Goal: Task Accomplishment & Management: Use online tool/utility

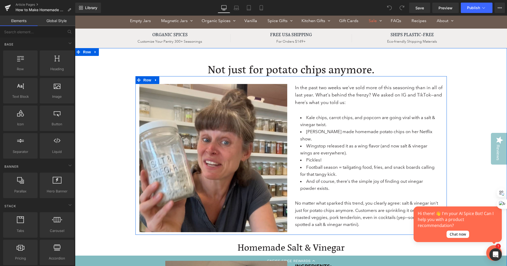
scroll to position [41, 0]
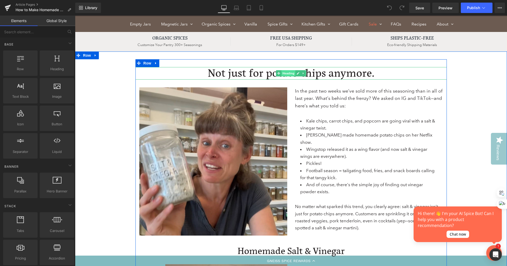
click at [289, 73] on span "Heading" at bounding box center [288, 73] width 14 height 6
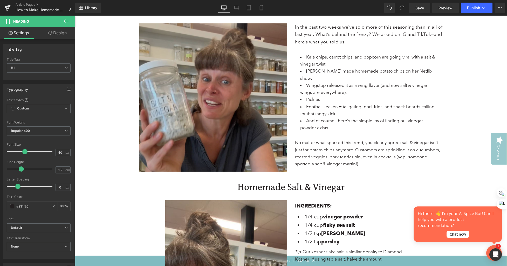
scroll to position [132, 0]
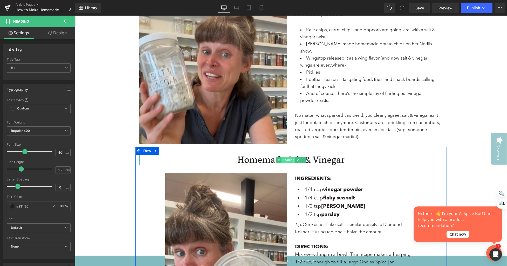
click at [288, 160] on span "Heading" at bounding box center [288, 160] width 14 height 6
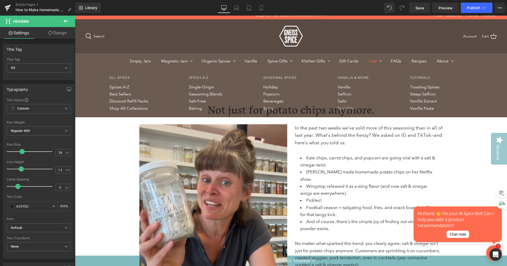
scroll to position [0, 0]
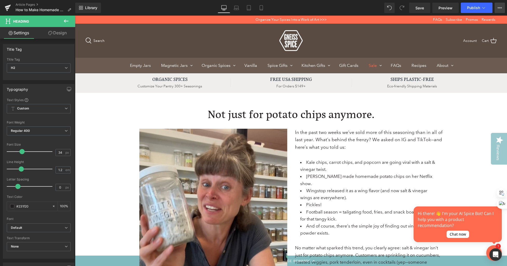
click at [502, 7] on icon at bounding box center [501, 7] width 1 height 1
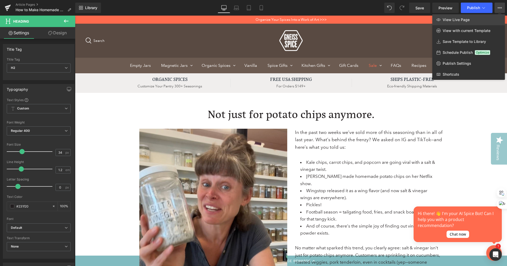
click at [457, 20] on span "View Live Page" at bounding box center [456, 19] width 27 height 5
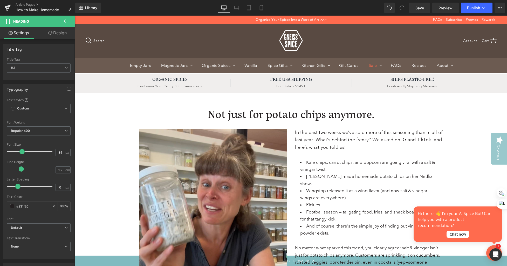
click at [59, 31] on link "Design" at bounding box center [58, 33] width 38 height 12
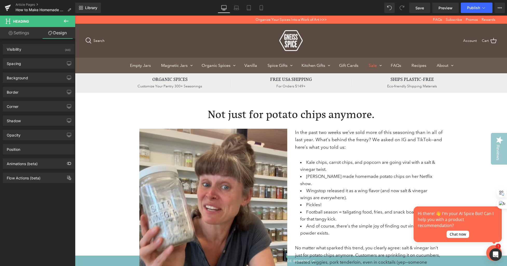
click at [18, 31] on link "Settings" at bounding box center [19, 33] width 38 height 12
type input "100"
